Goal: Find specific page/section: Find specific page/section

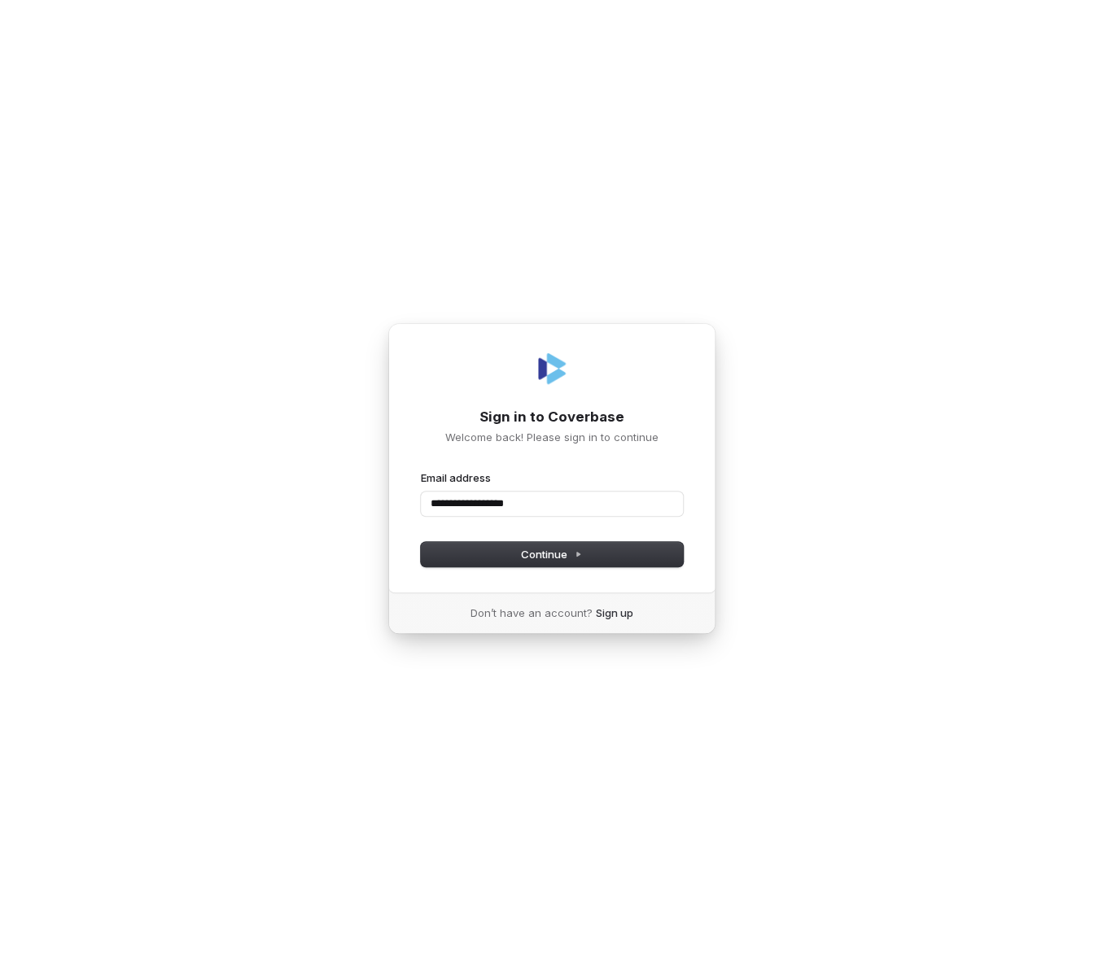
type input "**********"
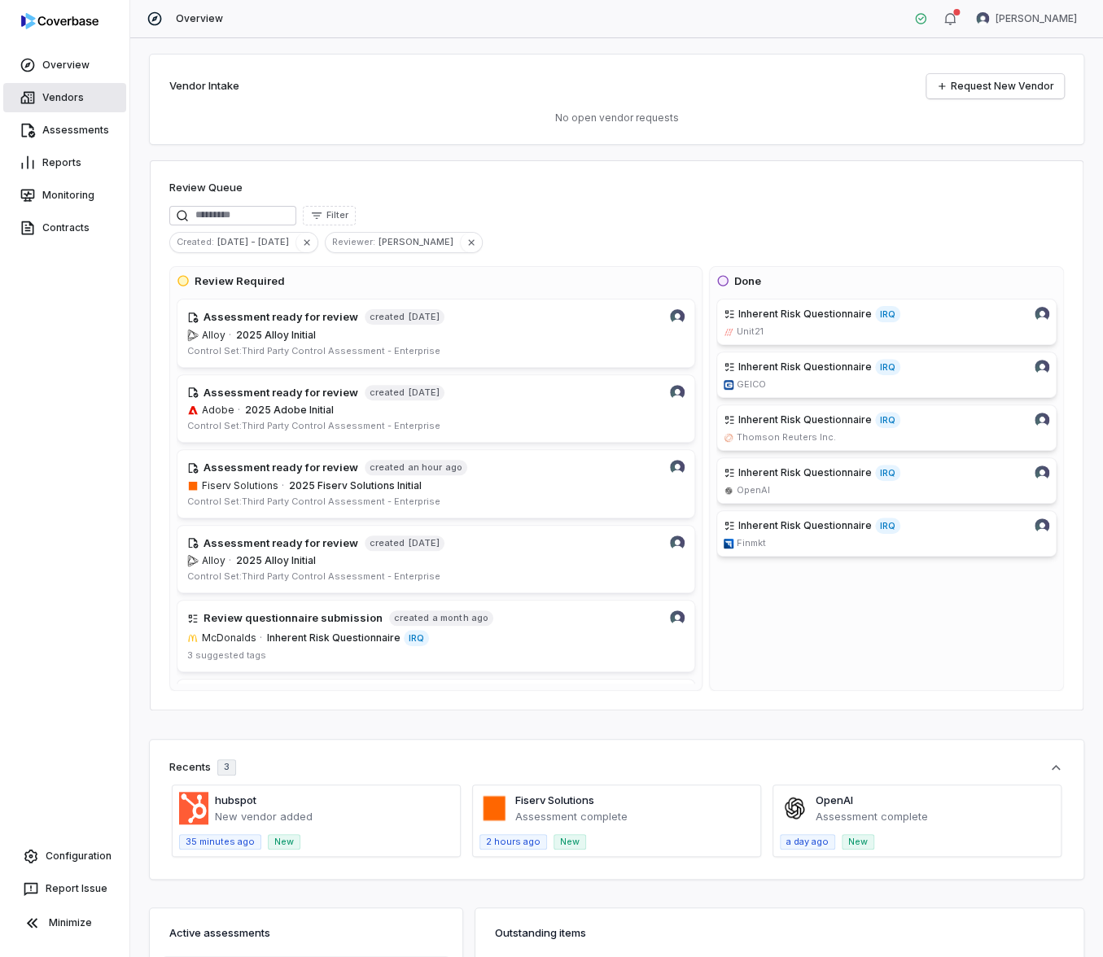
click at [80, 101] on link "Vendors" at bounding box center [64, 97] width 123 height 29
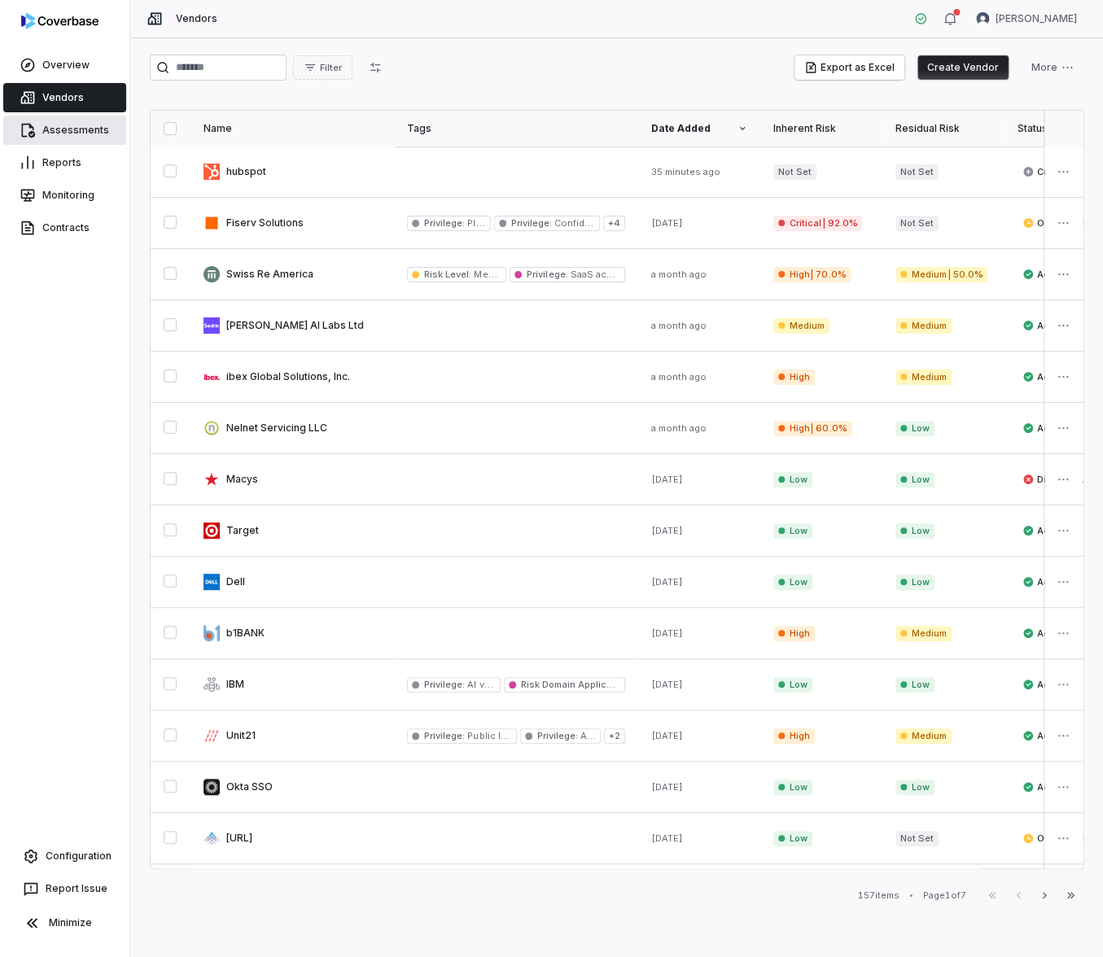
click at [83, 117] on link "Assessments" at bounding box center [64, 130] width 123 height 29
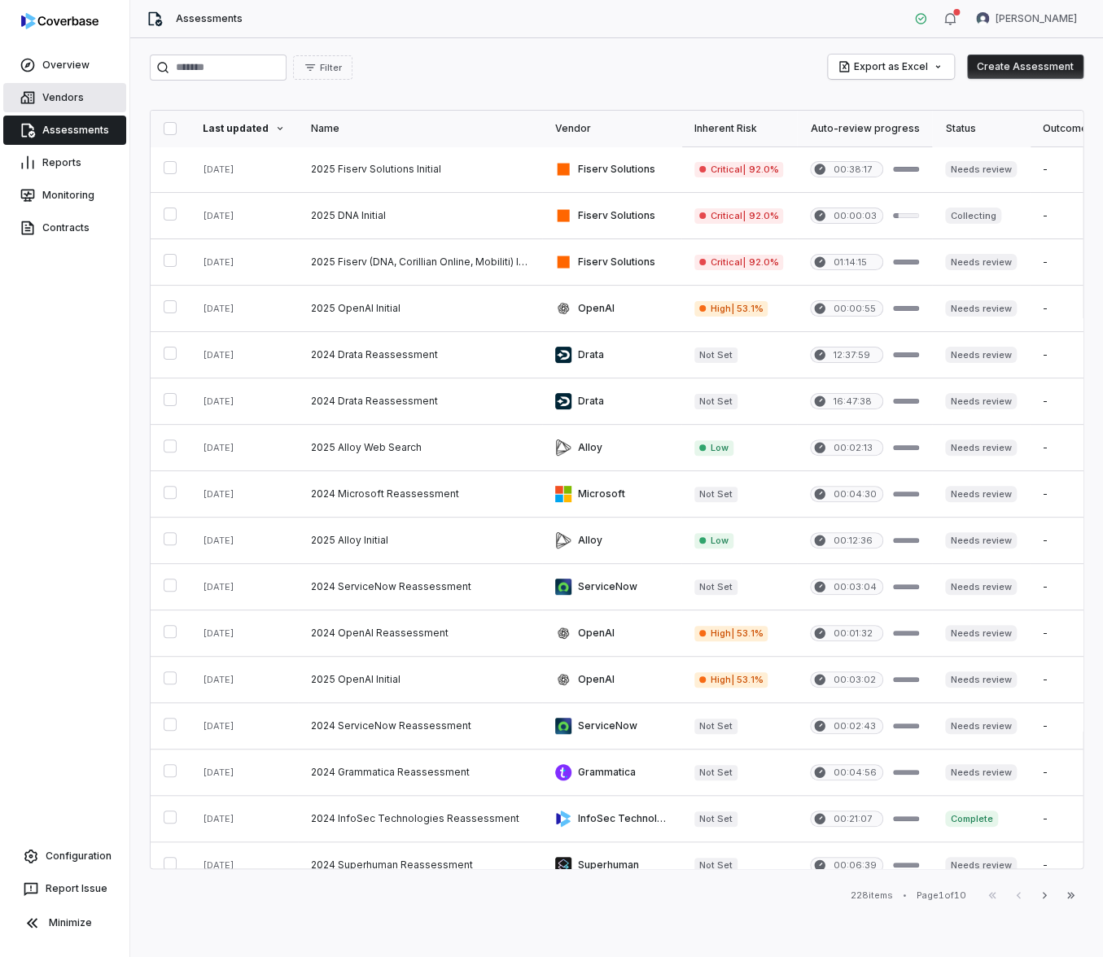
click at [47, 87] on link "Vendors" at bounding box center [64, 97] width 123 height 29
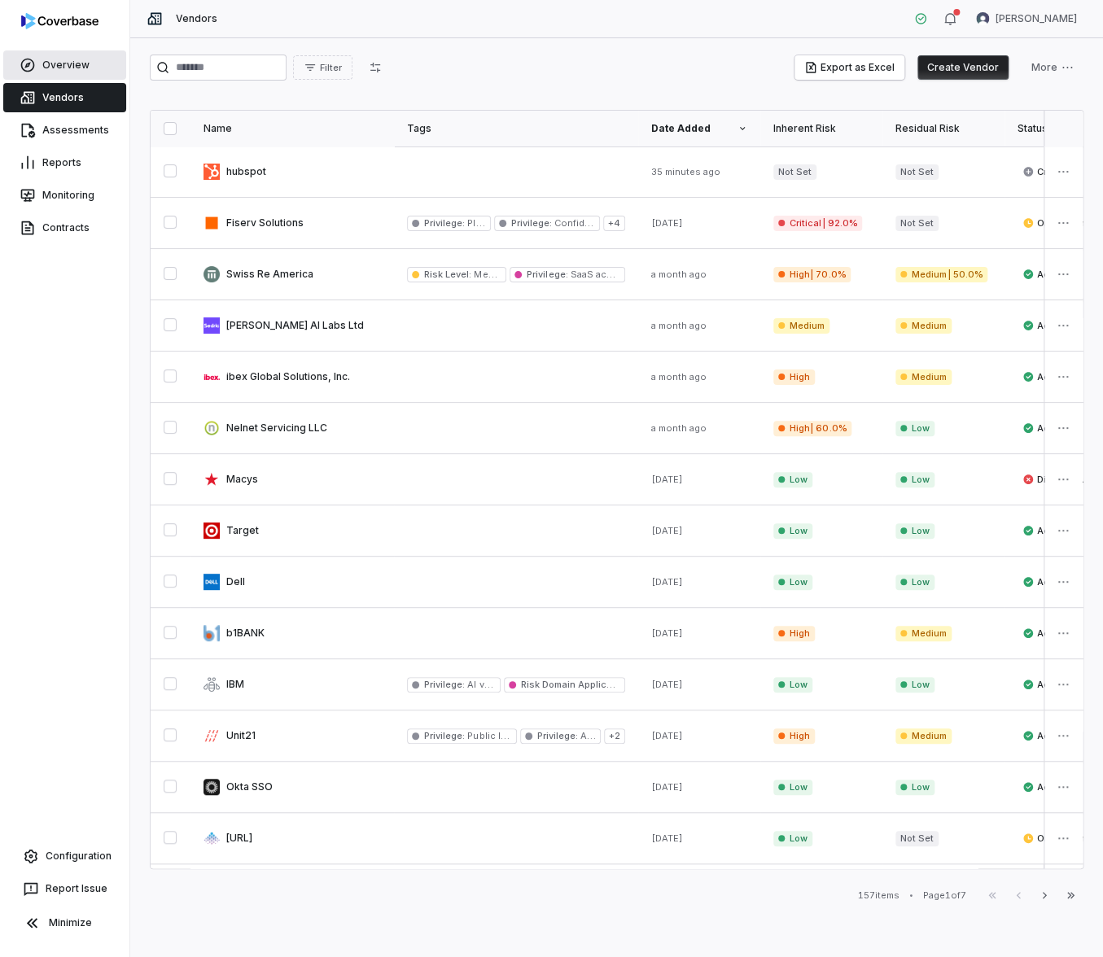
click at [72, 72] on link "Overview" at bounding box center [64, 64] width 123 height 29
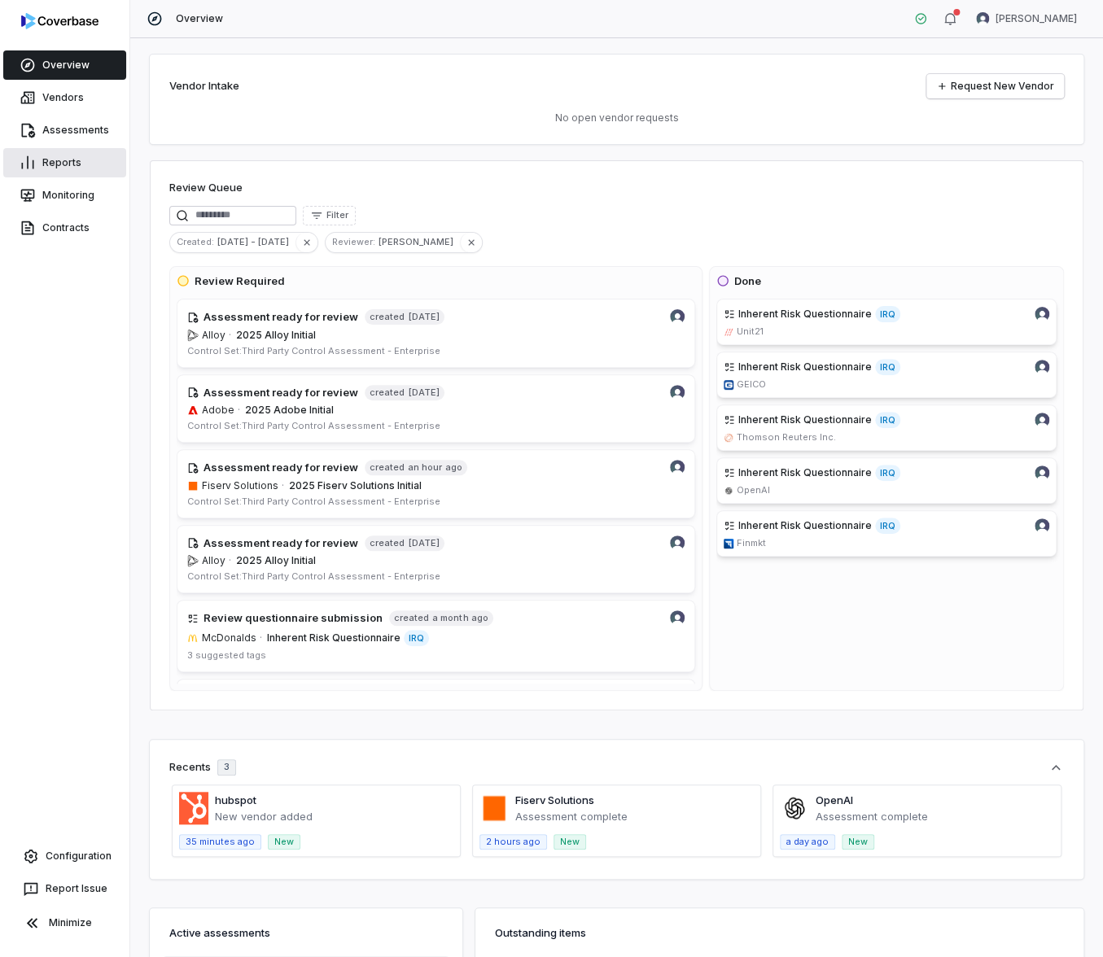
click at [81, 164] on link "Reports" at bounding box center [64, 162] width 123 height 29
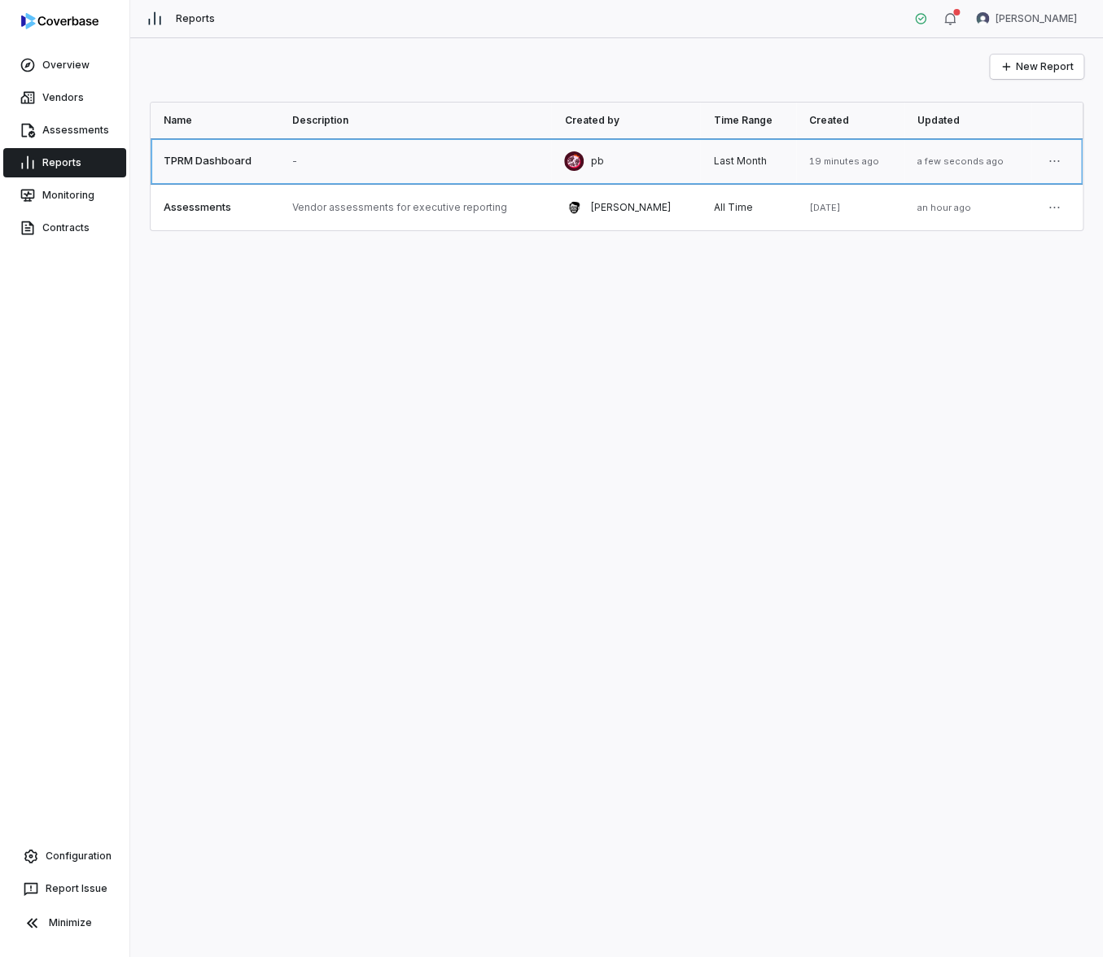
click at [322, 162] on link at bounding box center [415, 161] width 272 height 46
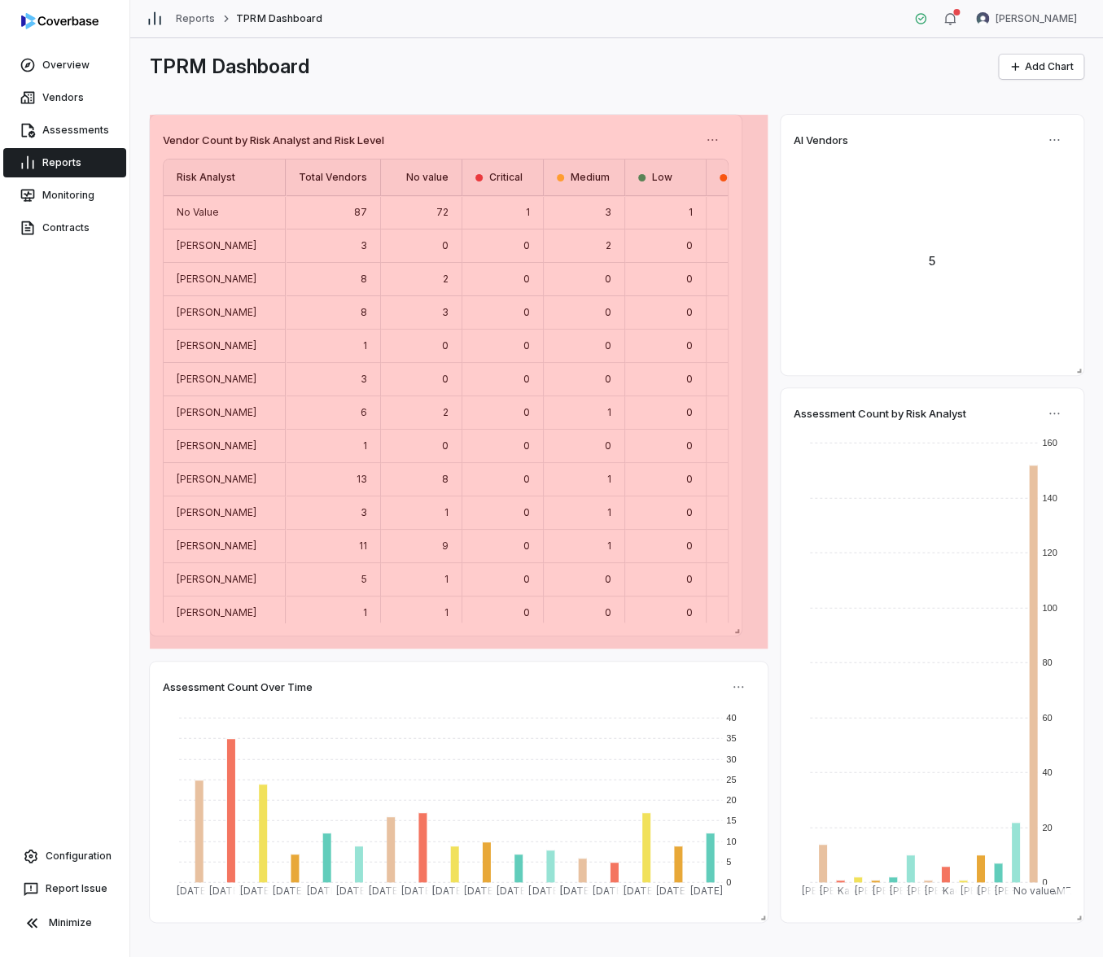
drag, startPoint x: 764, startPoint y: 645, endPoint x: 738, endPoint y: 632, distance: 29.1
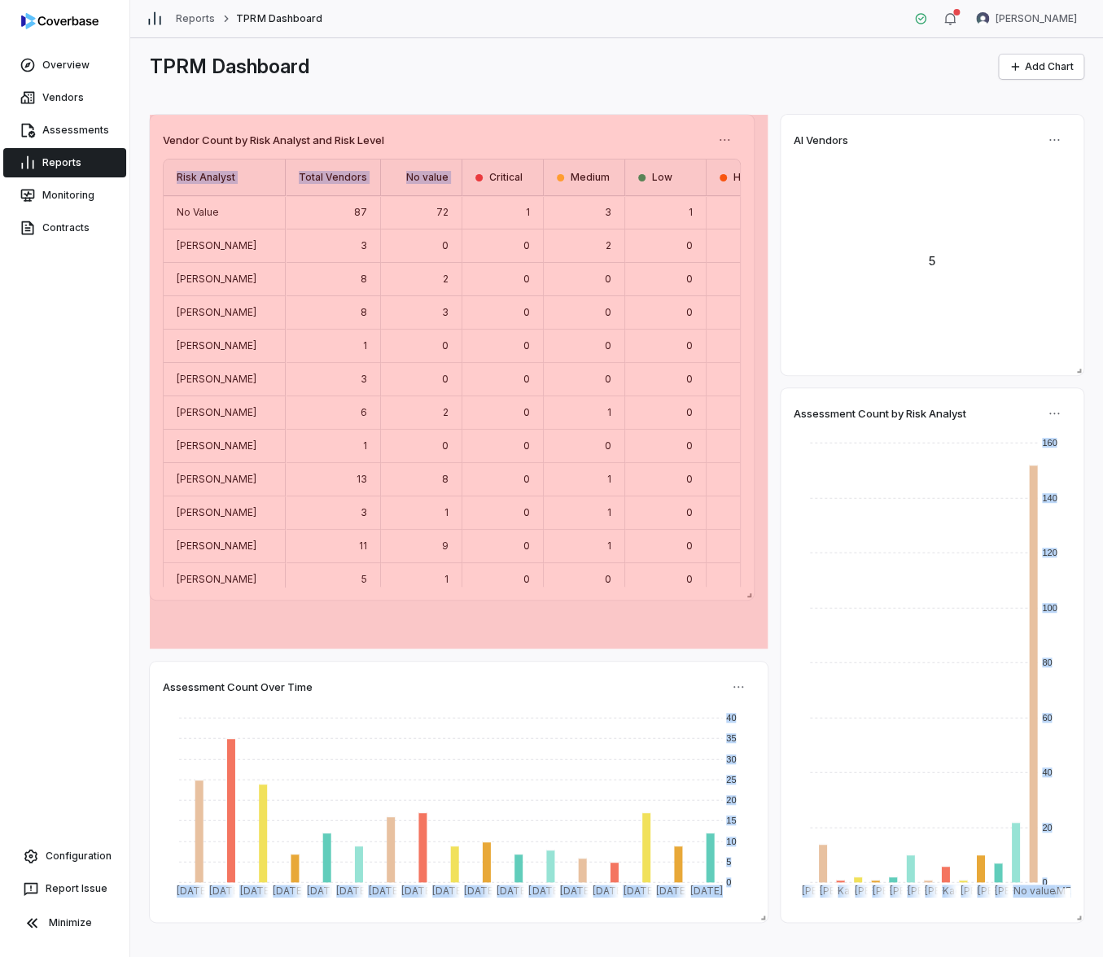
drag, startPoint x: 761, startPoint y: 641, endPoint x: 747, endPoint y: 592, distance: 50.8
